Goal: Task Accomplishment & Management: Use online tool/utility

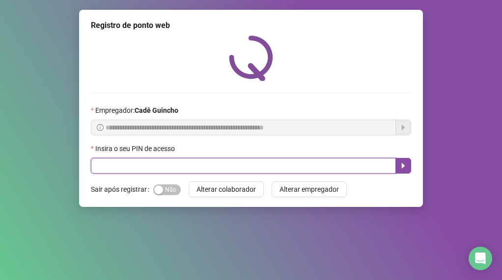
click at [164, 167] on input "text" at bounding box center [243, 166] width 305 height 16
type input "*****"
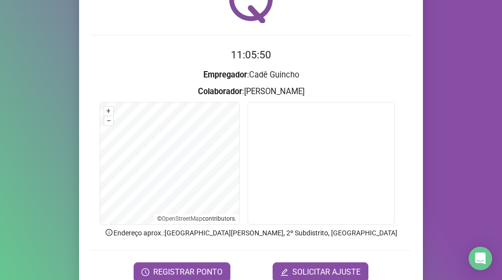
scroll to position [98, 0]
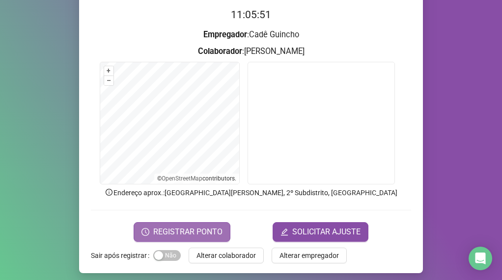
click at [192, 233] on span "REGISTRAR PONTO" at bounding box center [187, 232] width 69 height 12
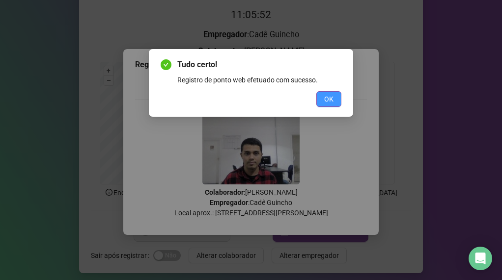
click at [321, 101] on button "OK" at bounding box center [328, 99] width 25 height 16
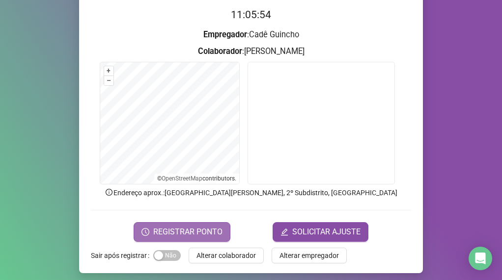
click at [186, 227] on span "REGISTRAR PONTO" at bounding box center [187, 232] width 69 height 12
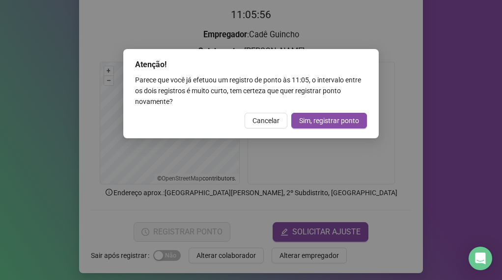
drag, startPoint x: 268, startPoint y: 119, endPoint x: 257, endPoint y: 133, distance: 17.8
click at [268, 119] on span "Cancelar" at bounding box center [265, 120] width 27 height 11
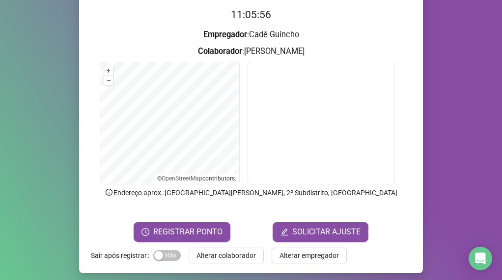
click at [191, 234] on span "REGISTRAR PONTO" at bounding box center [187, 232] width 69 height 12
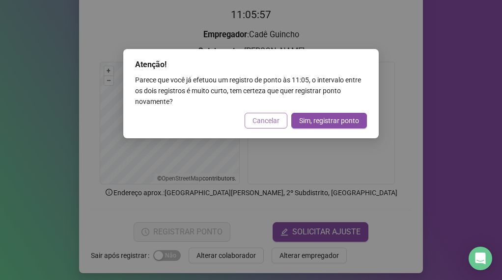
click at [264, 116] on span "Cancelar" at bounding box center [265, 120] width 27 height 11
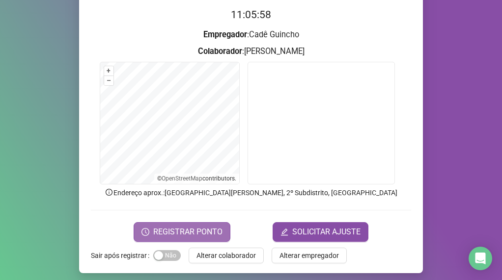
click at [197, 235] on span "REGISTRAR PONTO" at bounding box center [187, 232] width 69 height 12
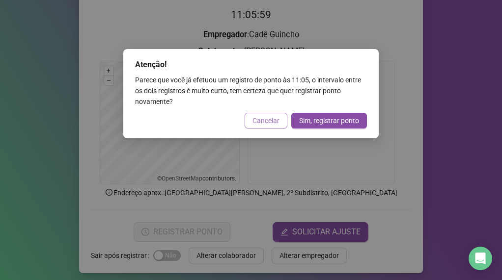
click at [267, 123] on span "Cancelar" at bounding box center [265, 120] width 27 height 11
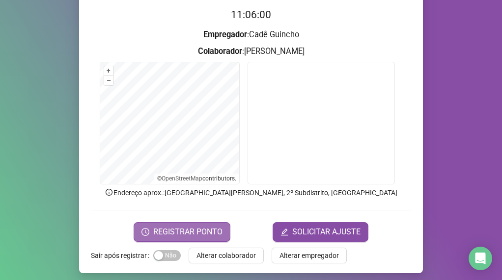
click at [193, 229] on span "REGISTRAR PONTO" at bounding box center [187, 232] width 69 height 12
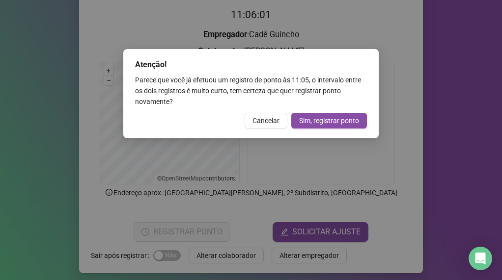
drag, startPoint x: 264, startPoint y: 121, endPoint x: 269, endPoint y: 129, distance: 8.9
click at [264, 121] on span "Cancelar" at bounding box center [265, 120] width 27 height 11
